Goal: Information Seeking & Learning: Learn about a topic

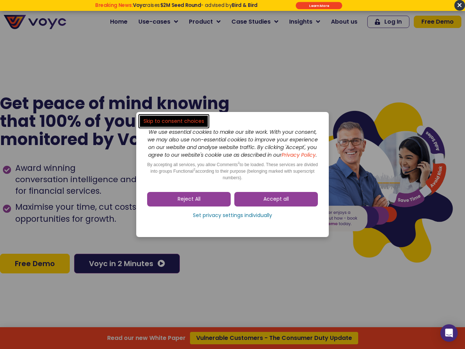
click at [276, 203] on span "Accept all" at bounding box center [275, 198] width 25 height 7
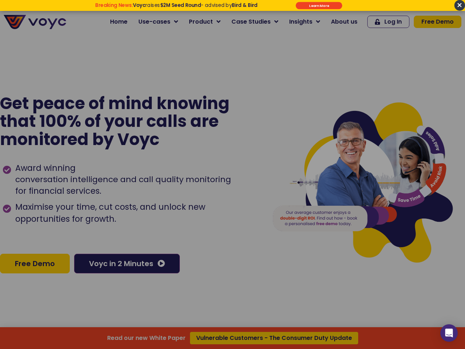
click at [189, 203] on div at bounding box center [232, 174] width 465 height 349
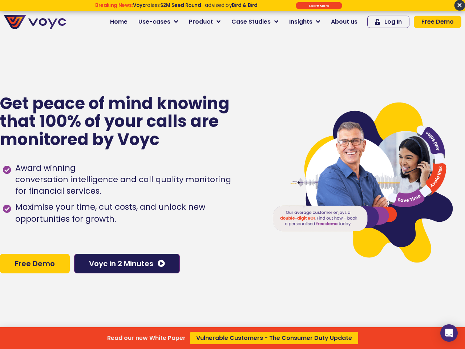
click at [232, 219] on div "Read our new White Paper Vulnerable Customers - The Consumer Duty Update" at bounding box center [232, 174] width 465 height 349
